Goal: Complete application form: Complete application form

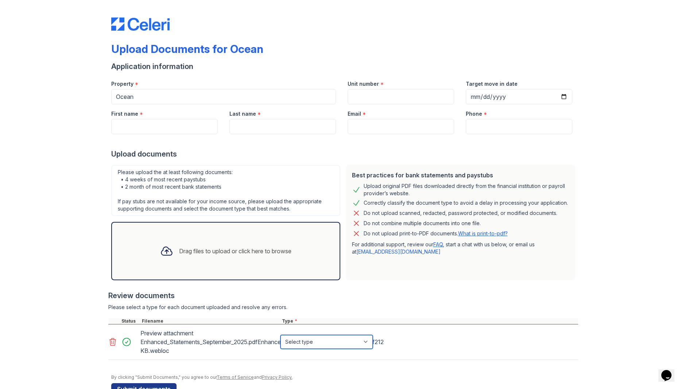
select select "investment_account_statement"
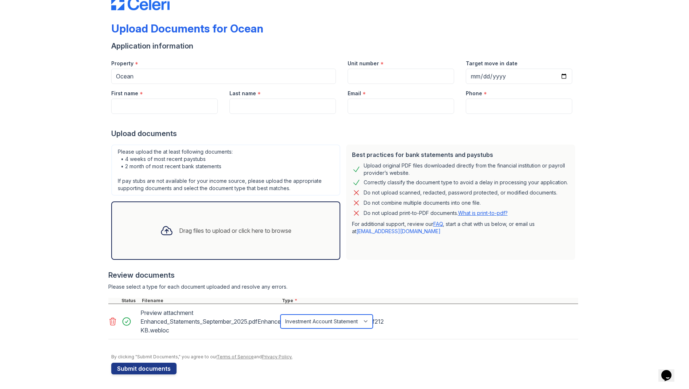
scroll to position [20, 0]
click at [153, 369] on button "Submit documents" at bounding box center [143, 369] width 65 height 12
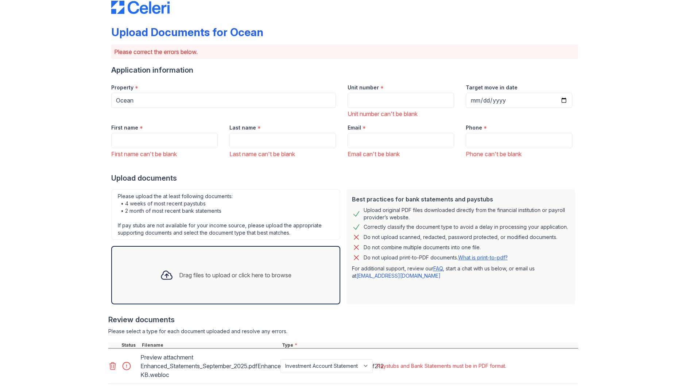
scroll to position [21, 0]
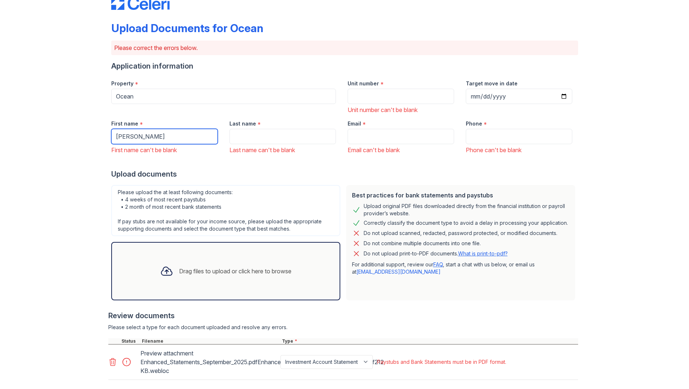
type input "[PERSON_NAME]"
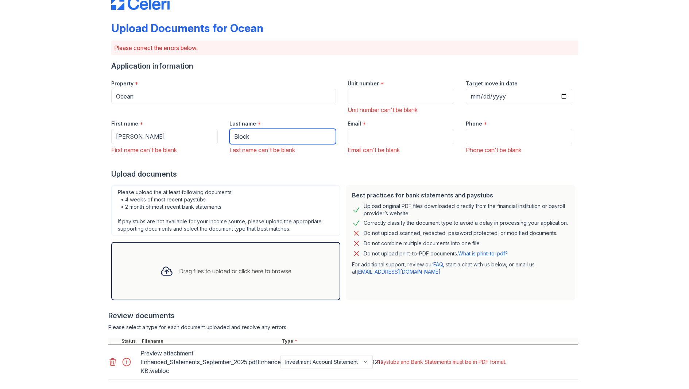
type input "Block"
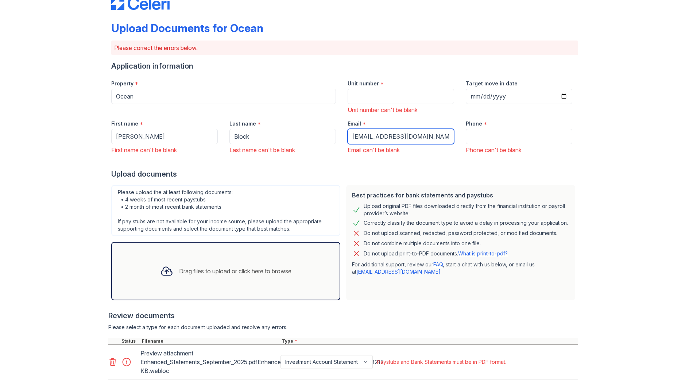
type input "[EMAIL_ADDRESS][DOMAIN_NAME]"
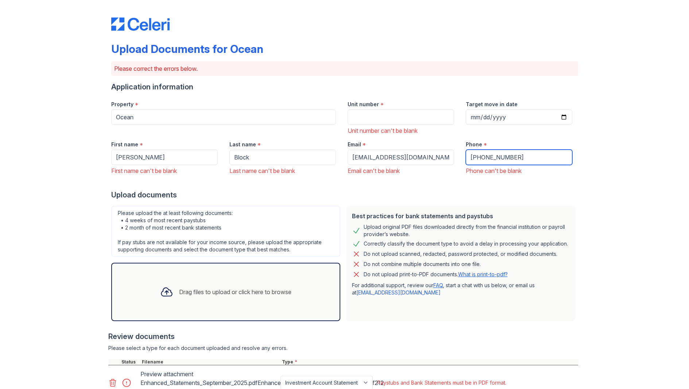
scroll to position [0, 0]
type input "[PHONE_NUMBER]"
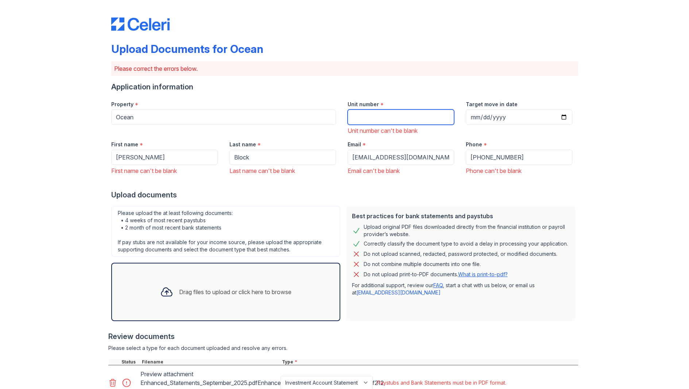
click at [364, 117] on input "Unit number" at bounding box center [401, 116] width 107 height 15
type input "3420"
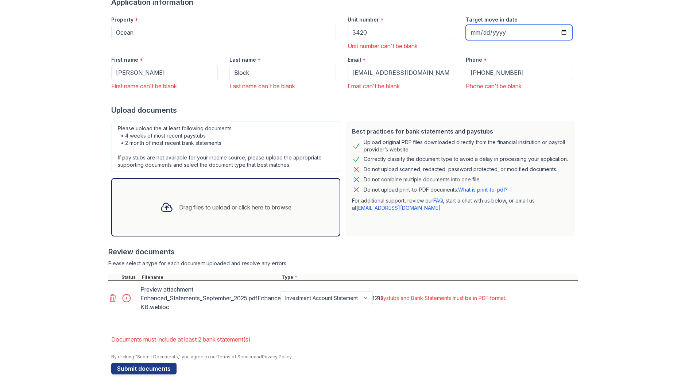
scroll to position [85, 0]
type input "[DATE]"
click at [155, 369] on button "Submit documents" at bounding box center [143, 369] width 65 height 12
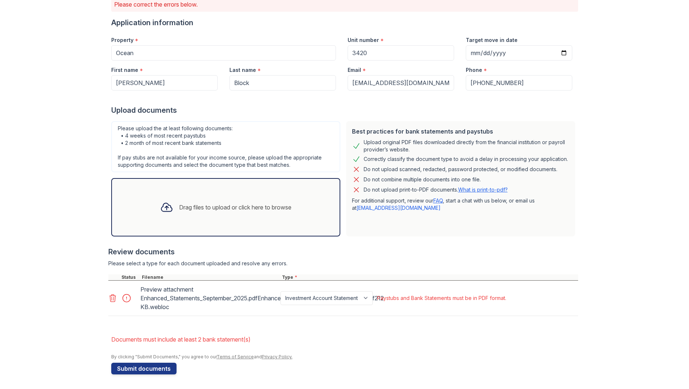
scroll to position [64, 0]
click at [111, 296] on icon at bounding box center [112, 298] width 9 height 9
click at [153, 369] on button "Submit documents" at bounding box center [143, 369] width 65 height 12
click at [403, 298] on div "Type can't be blank" at bounding box center [401, 297] width 49 height 7
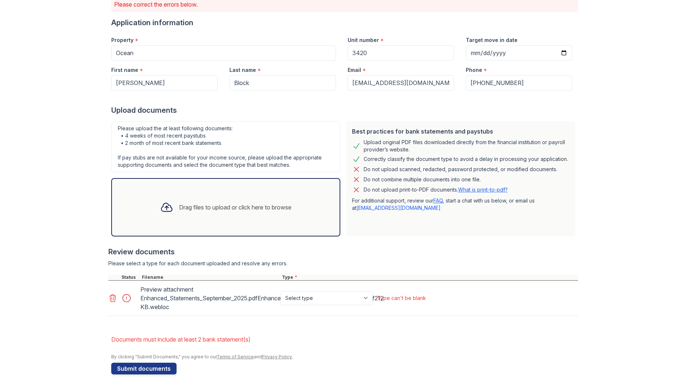
click at [125, 297] on div at bounding box center [129, 298] width 20 height 10
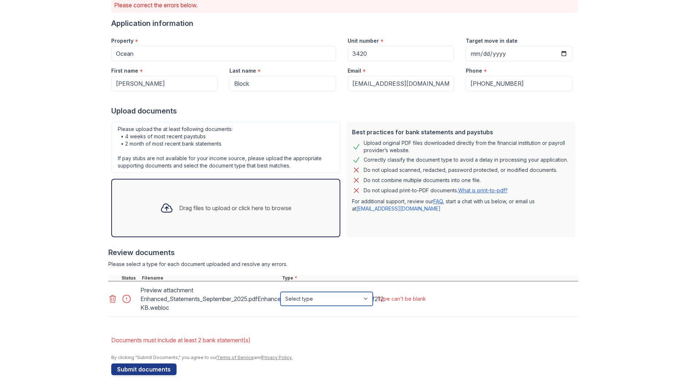
scroll to position [0, 0]
select select "investment_account_statement"
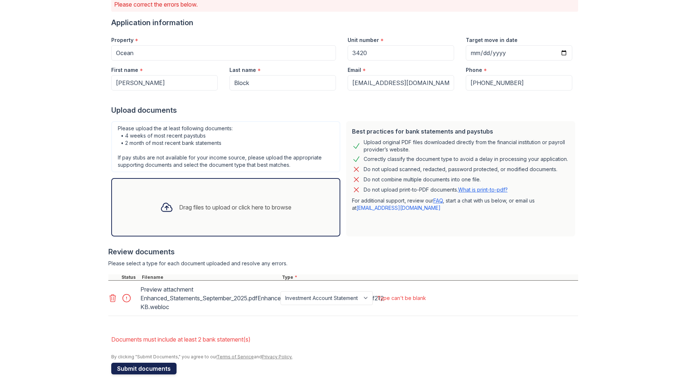
click at [143, 368] on button "Submit documents" at bounding box center [143, 369] width 65 height 12
click at [113, 295] on icon at bounding box center [112, 298] width 9 height 9
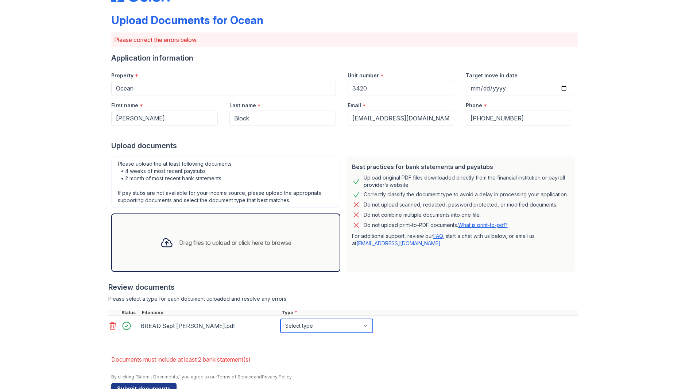
select select "investment_account_statement"
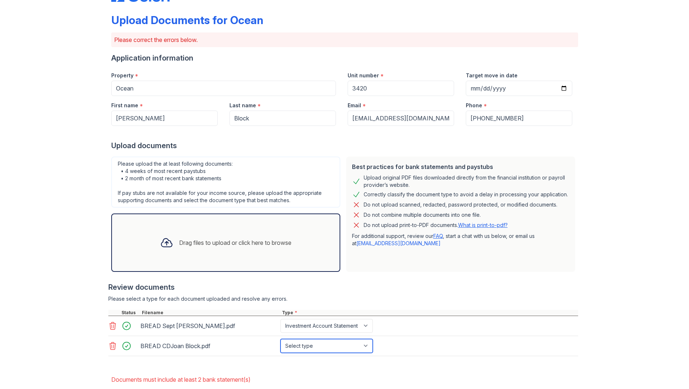
select select "investment_account_statement"
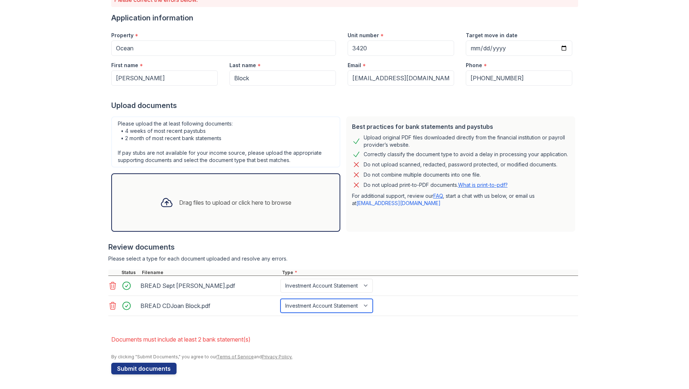
scroll to position [69, 0]
click at [145, 369] on button "Submit documents" at bounding box center [143, 369] width 65 height 12
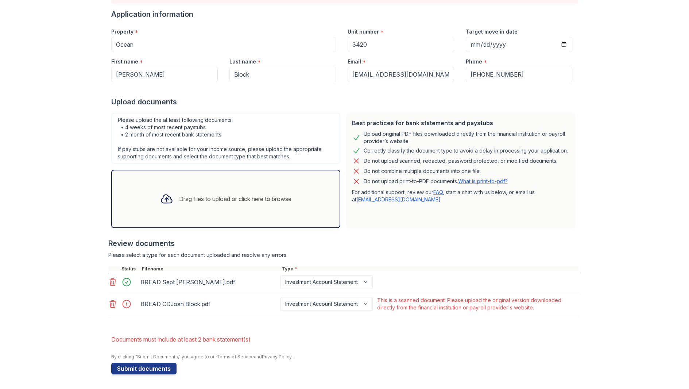
scroll to position [73, 0]
click at [111, 302] on icon at bounding box center [112, 304] width 9 height 9
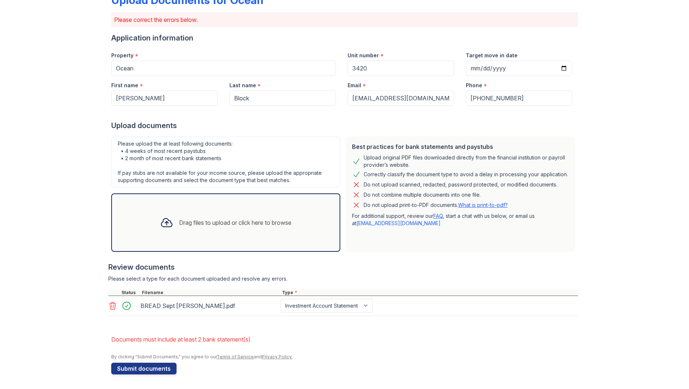
scroll to position [49, 0]
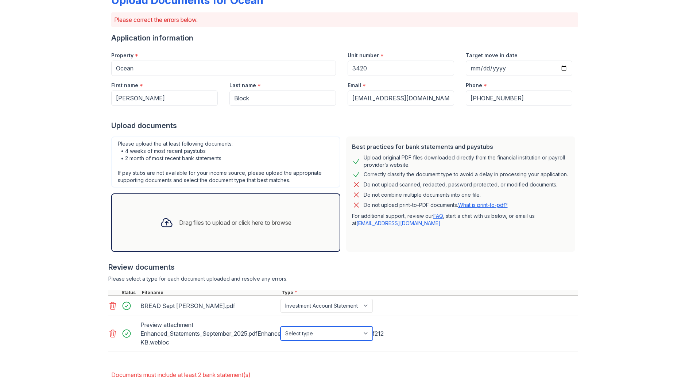
select select "investment_account_statement"
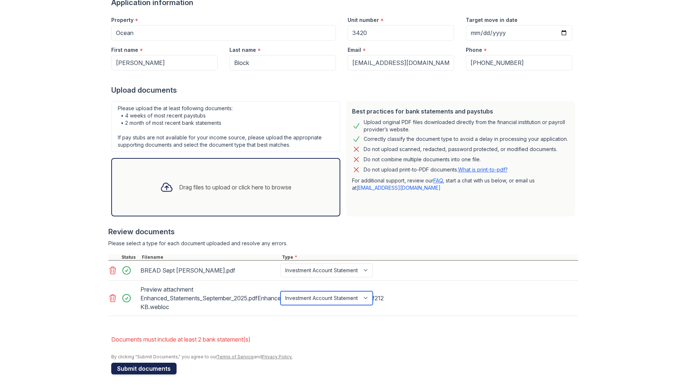
scroll to position [84, 0]
click at [147, 366] on button "Submit documents" at bounding box center [143, 369] width 65 height 12
click at [113, 297] on icon at bounding box center [112, 298] width 9 height 9
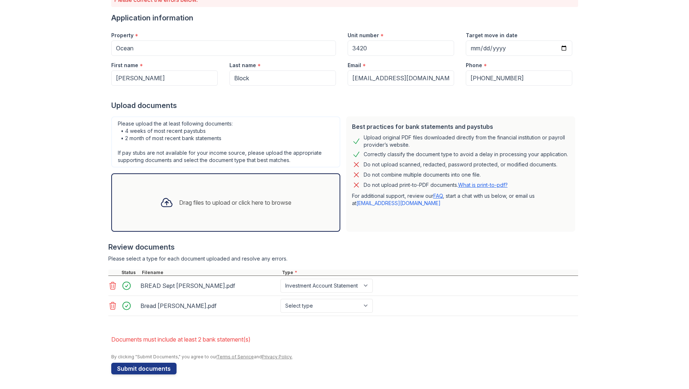
scroll to position [69, 0]
select select "investment_account_statement"
